Goal: Task Accomplishment & Management: Manage account settings

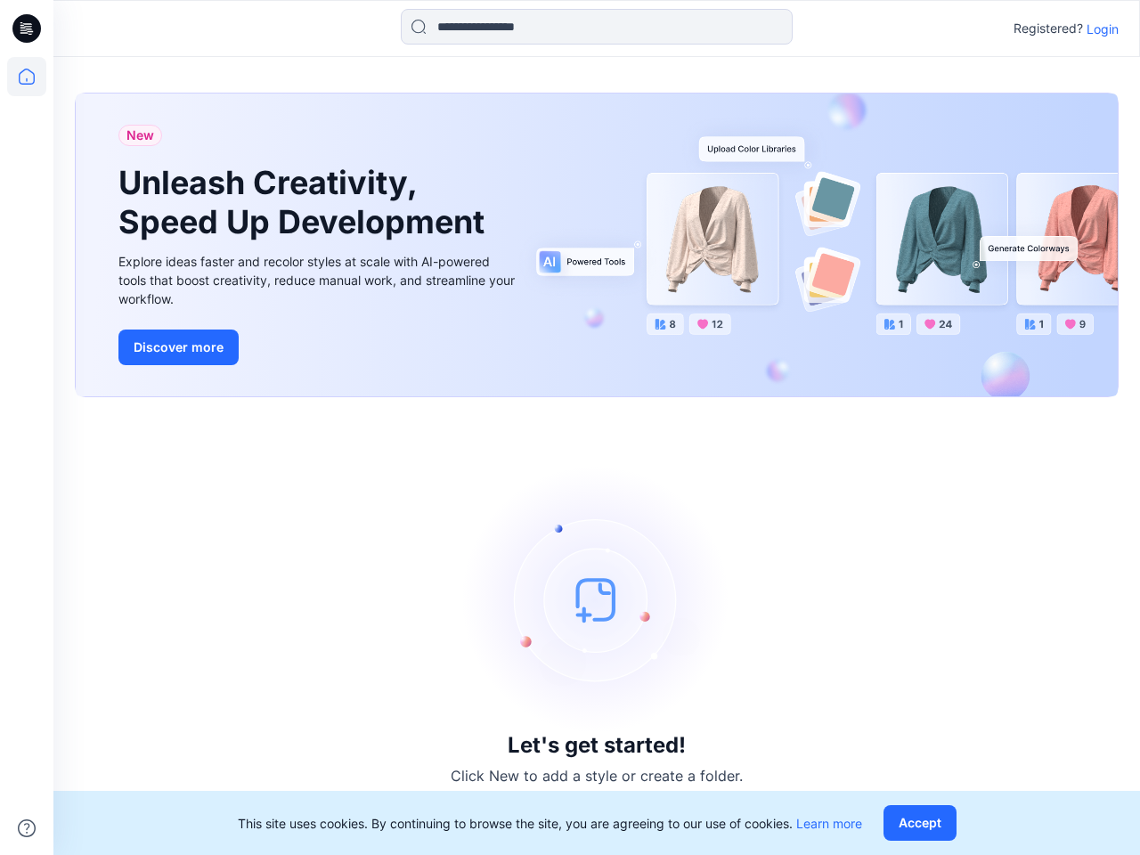
click at [570, 427] on div "Let's get started! Click New to add a style or create a folder." at bounding box center [596, 625] width 1043 height 415
click at [28, 28] on icon at bounding box center [29, 28] width 7 height 1
click at [27, 77] on icon at bounding box center [26, 76] width 39 height 39
click at [27, 828] on icon at bounding box center [27, 828] width 18 height 18
click at [596, 27] on input at bounding box center [597, 27] width 392 height 36
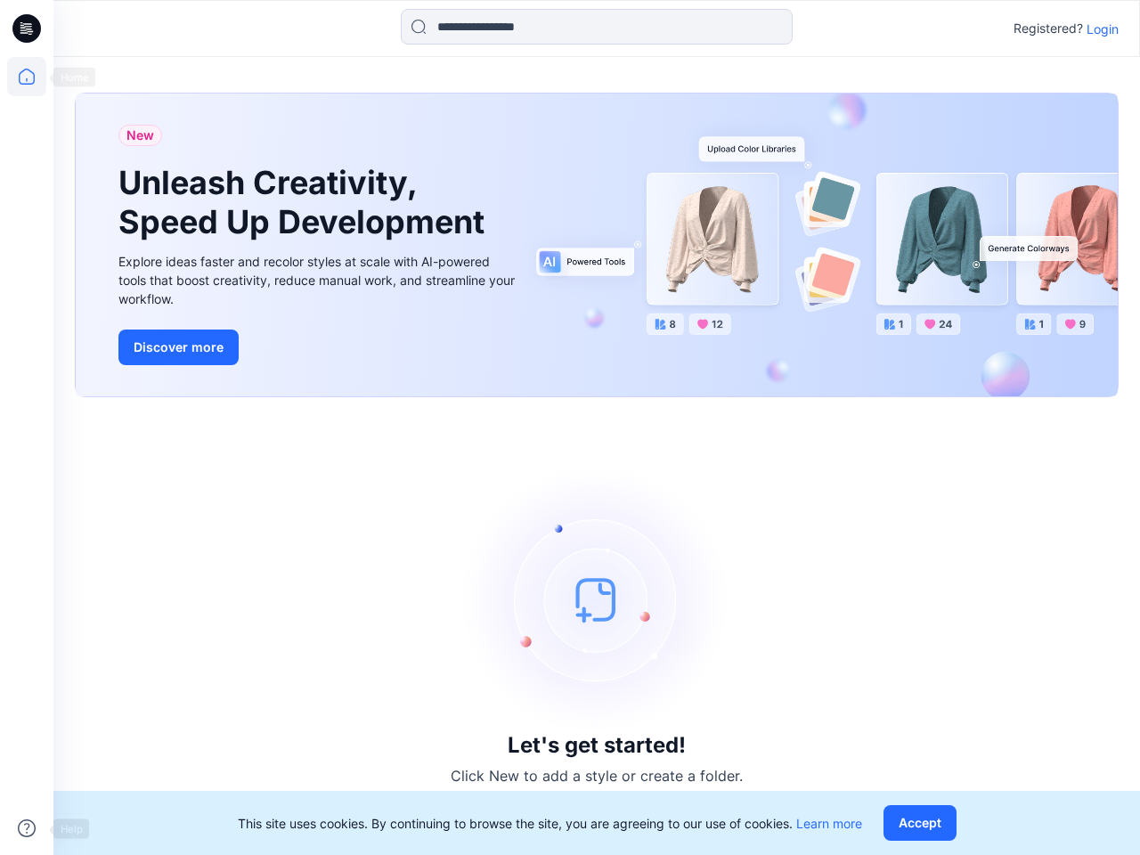
click at [1102, 28] on p "Login" at bounding box center [1102, 29] width 32 height 19
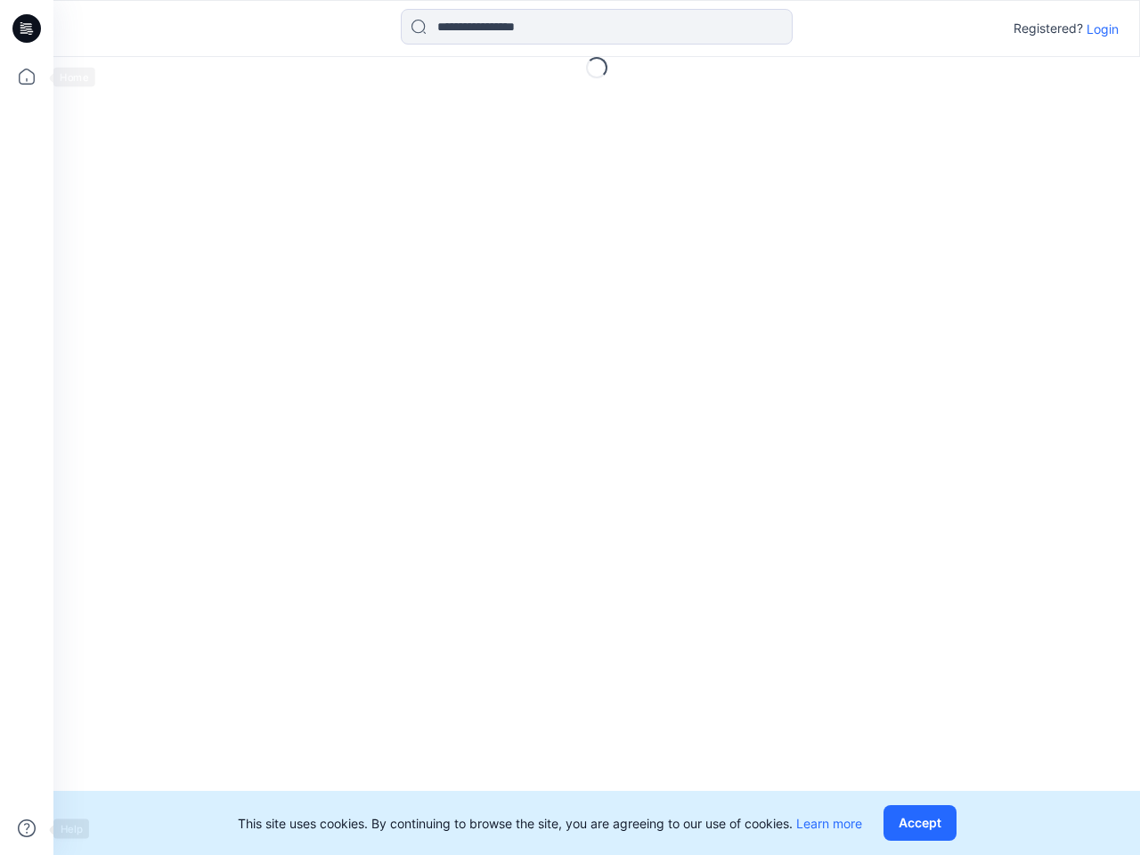
click at [923, 823] on button "Accept" at bounding box center [919, 823] width 73 height 36
